Goal: Navigation & Orientation: Find specific page/section

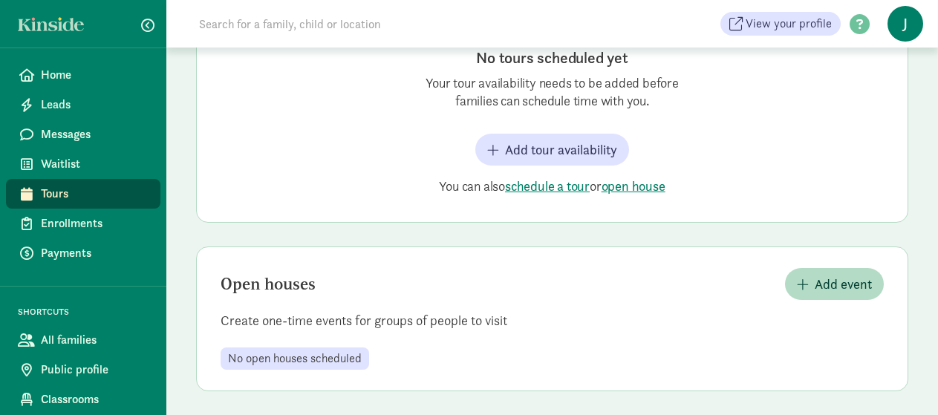
scroll to position [288, 0]
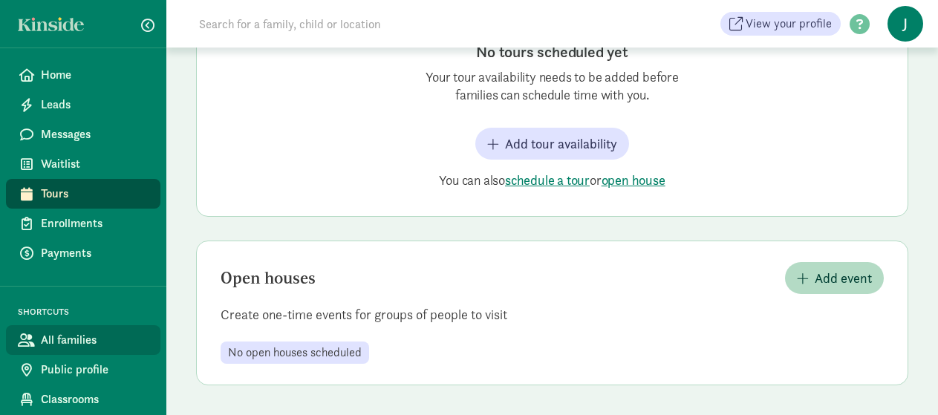
click at [88, 337] on span "All families" at bounding box center [95, 340] width 108 height 18
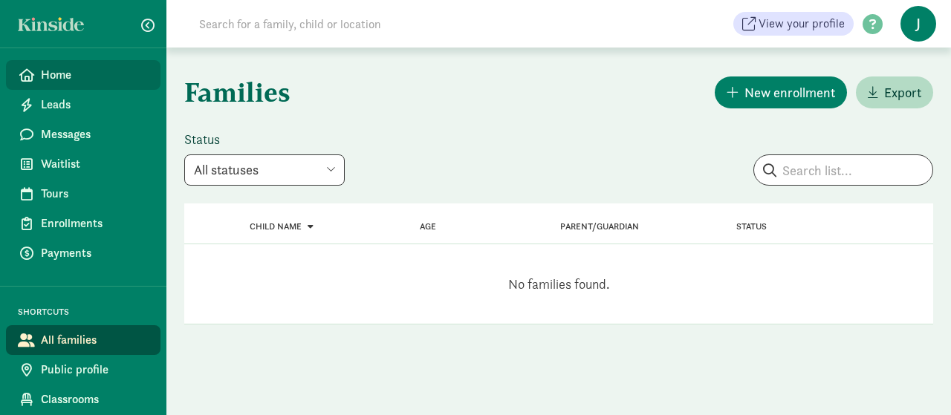
click at [85, 71] on span "Home" at bounding box center [95, 75] width 108 height 18
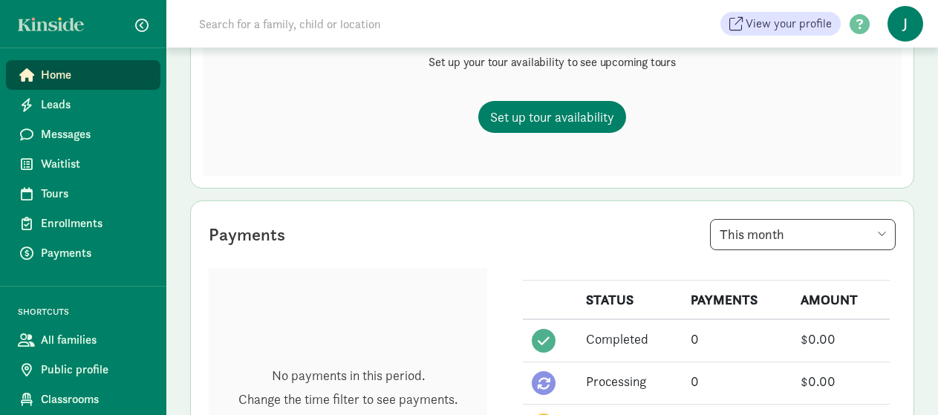
scroll to position [200, 0]
